Goal: Transaction & Acquisition: Purchase product/service

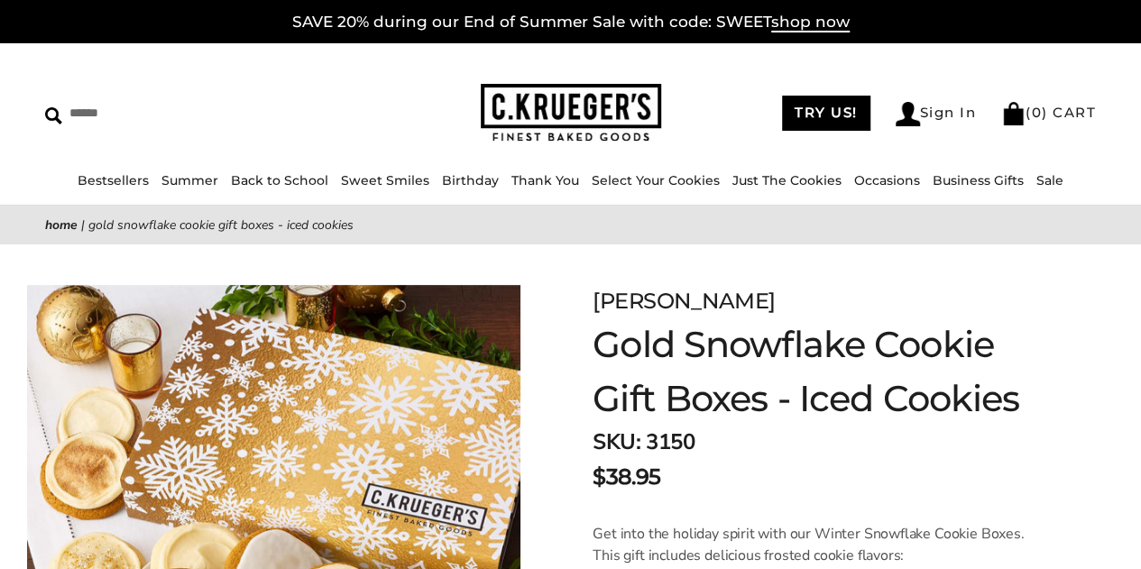
drag, startPoint x: 1138, startPoint y: 90, endPoint x: 1086, endPoint y: 273, distance: 190.4
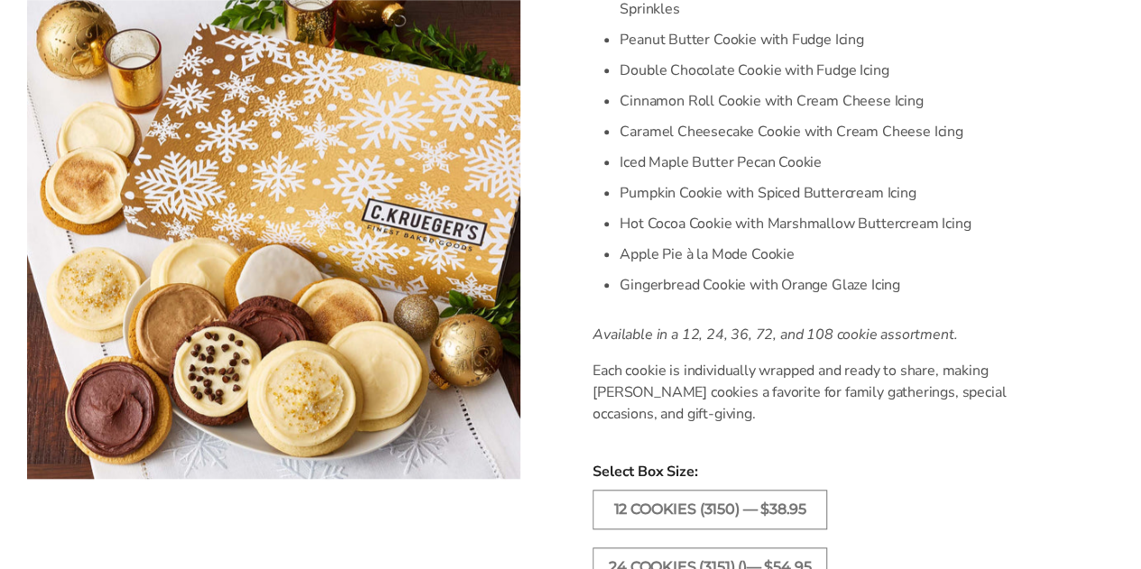
scroll to position [837, 0]
